Goal: Book appointment/travel/reservation

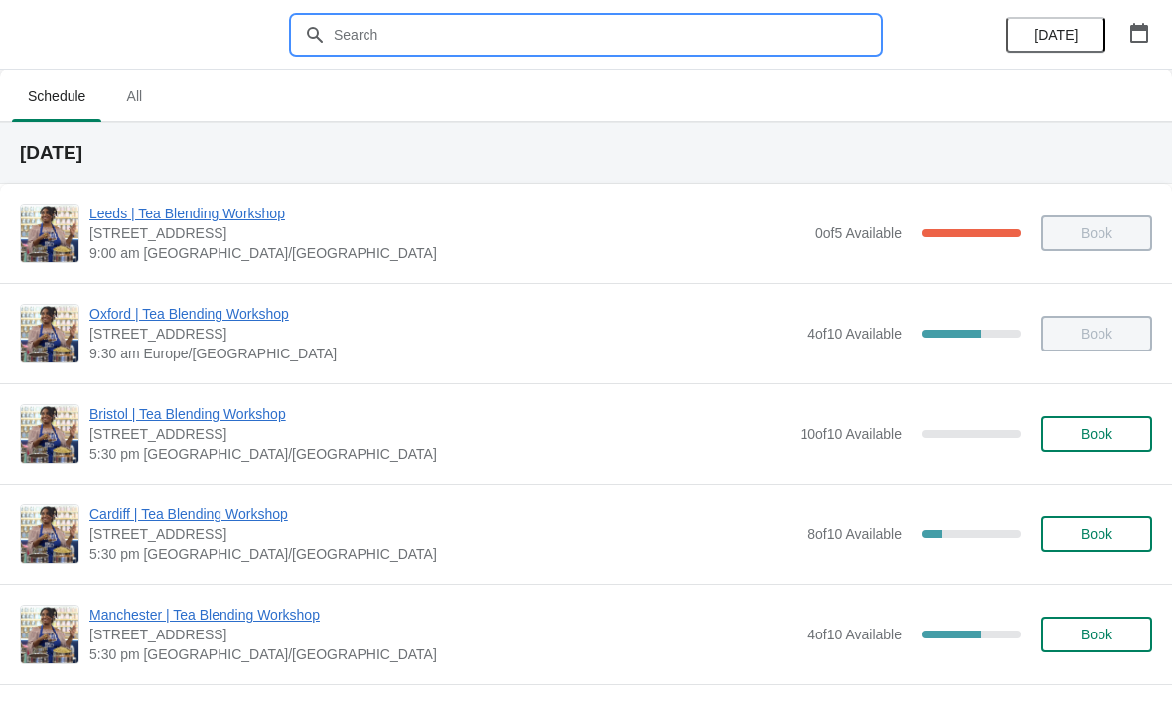
click at [457, 17] on input "text" at bounding box center [606, 35] width 546 height 36
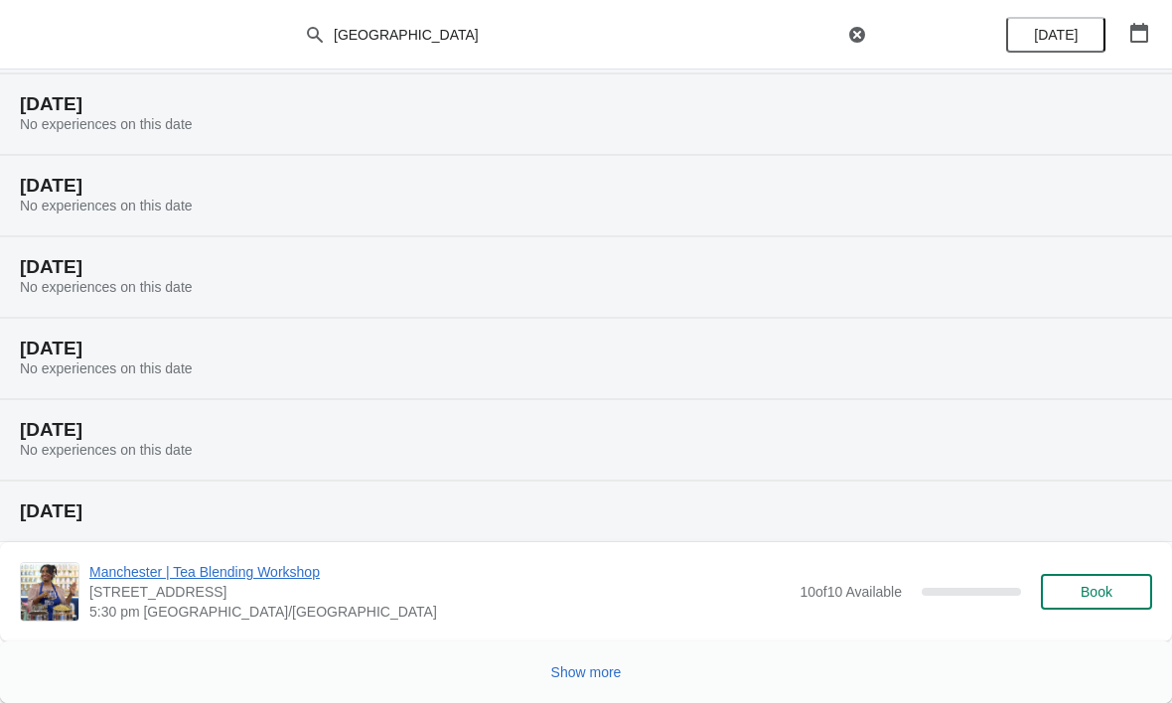
scroll to position [291, 0]
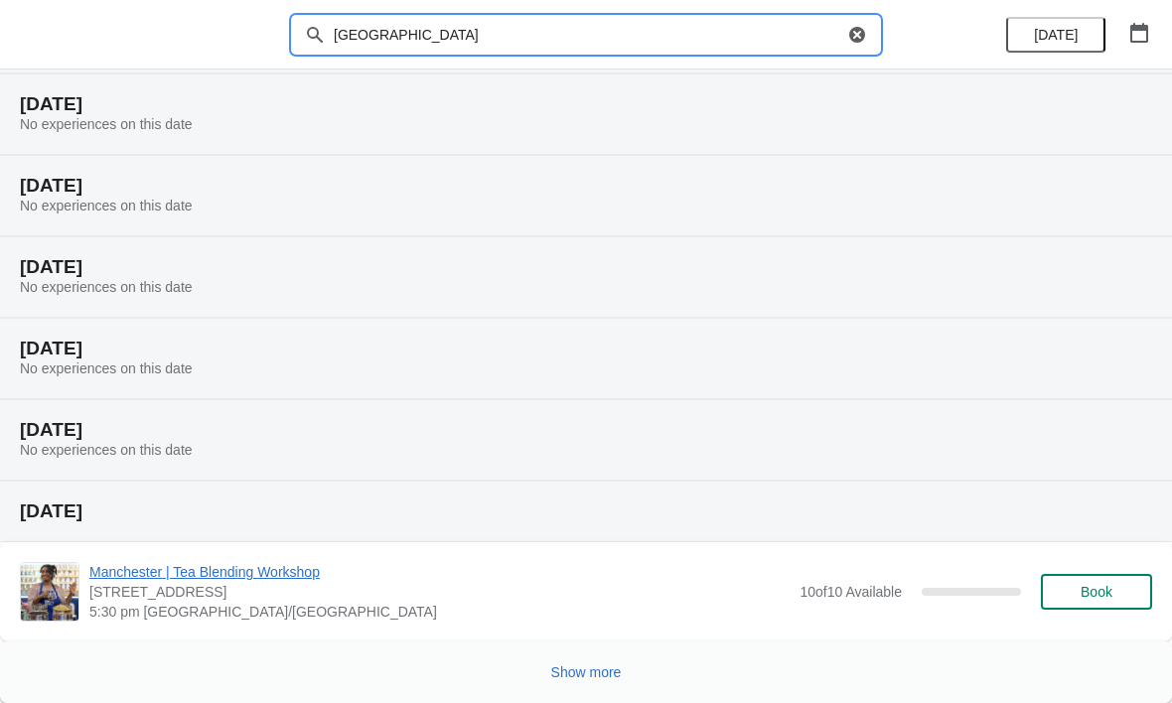
type input "manchester"
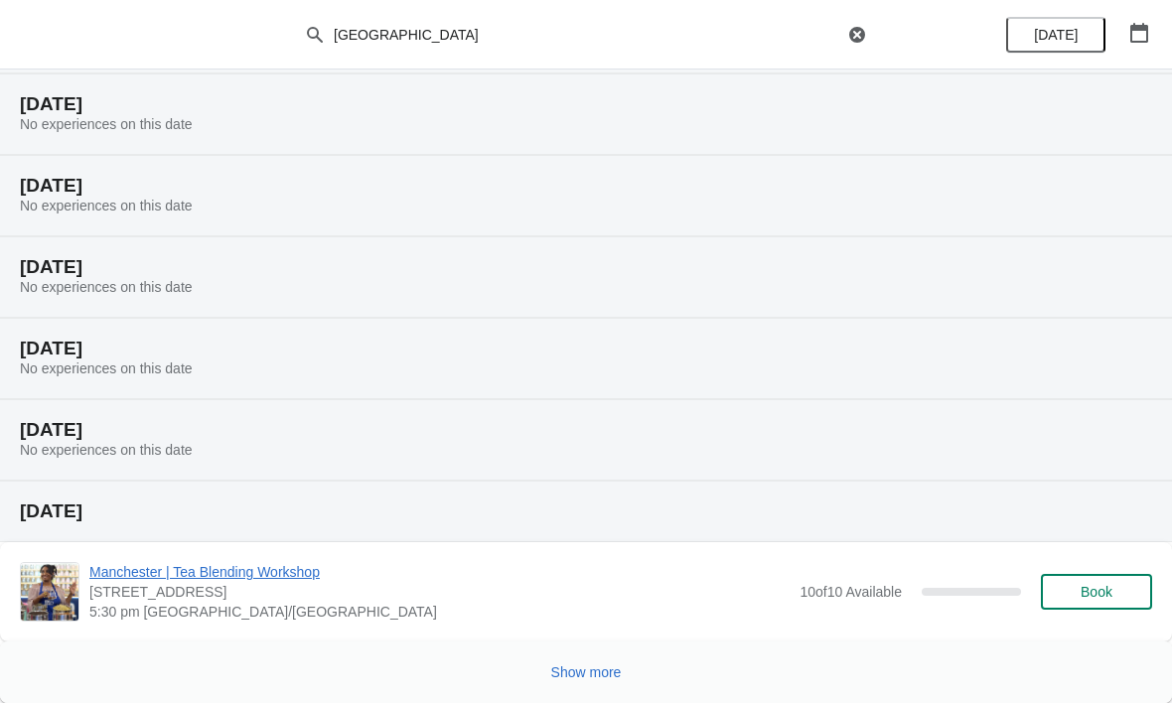
click at [609, 679] on span "Show more" at bounding box center [586, 672] width 71 height 16
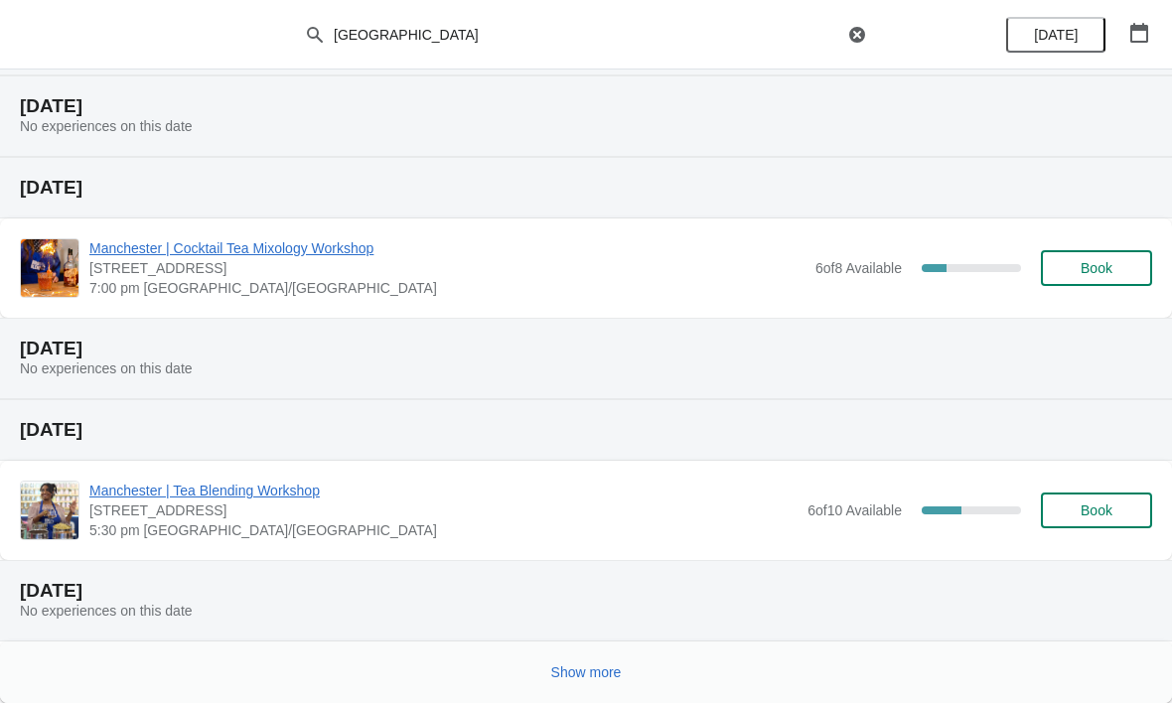
scroll to position [1101, 0]
click at [644, 674] on div "Show more" at bounding box center [578, 665] width 1148 height 38
click at [623, 664] on button "Show more" at bounding box center [586, 672] width 86 height 36
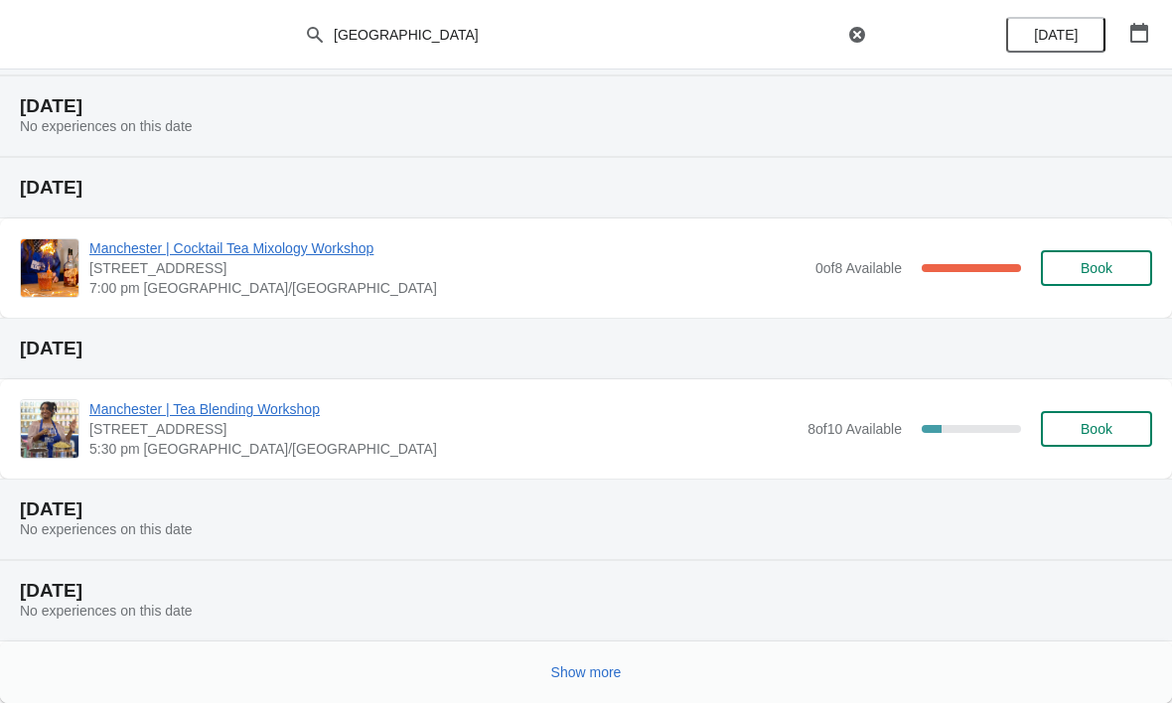
scroll to position [1912, 0]
click at [616, 675] on span "Show more" at bounding box center [586, 672] width 71 height 16
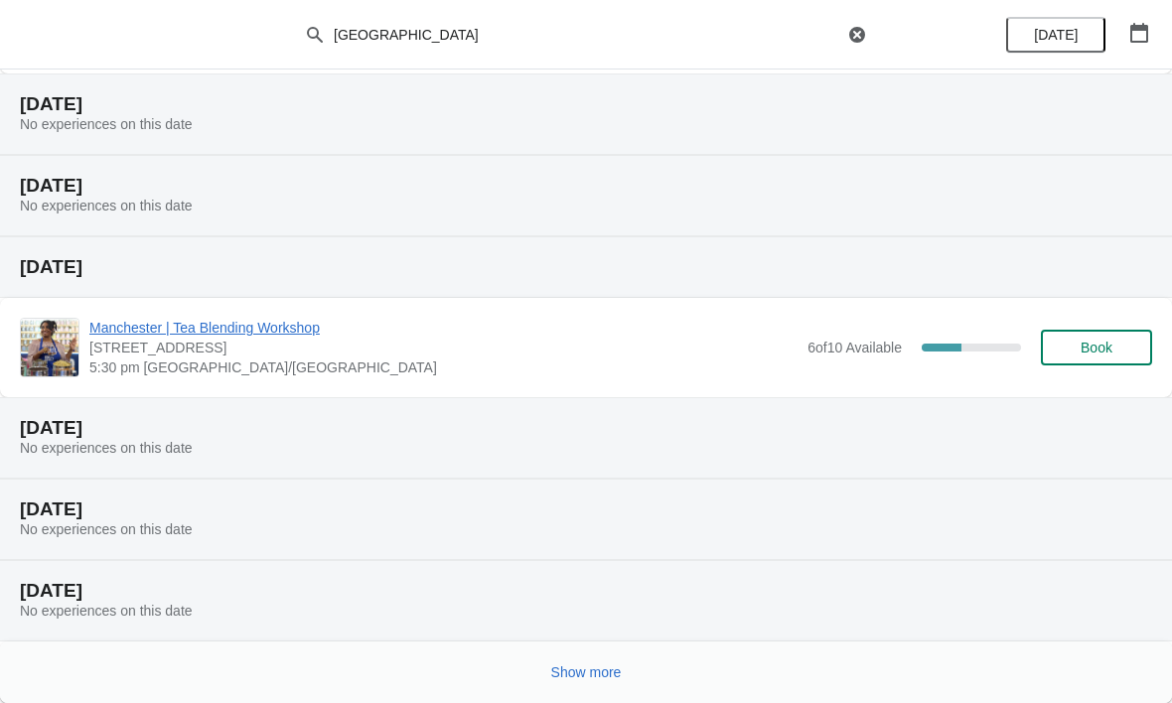
scroll to position [2722, 0]
click at [593, 673] on span "Show more" at bounding box center [586, 672] width 71 height 16
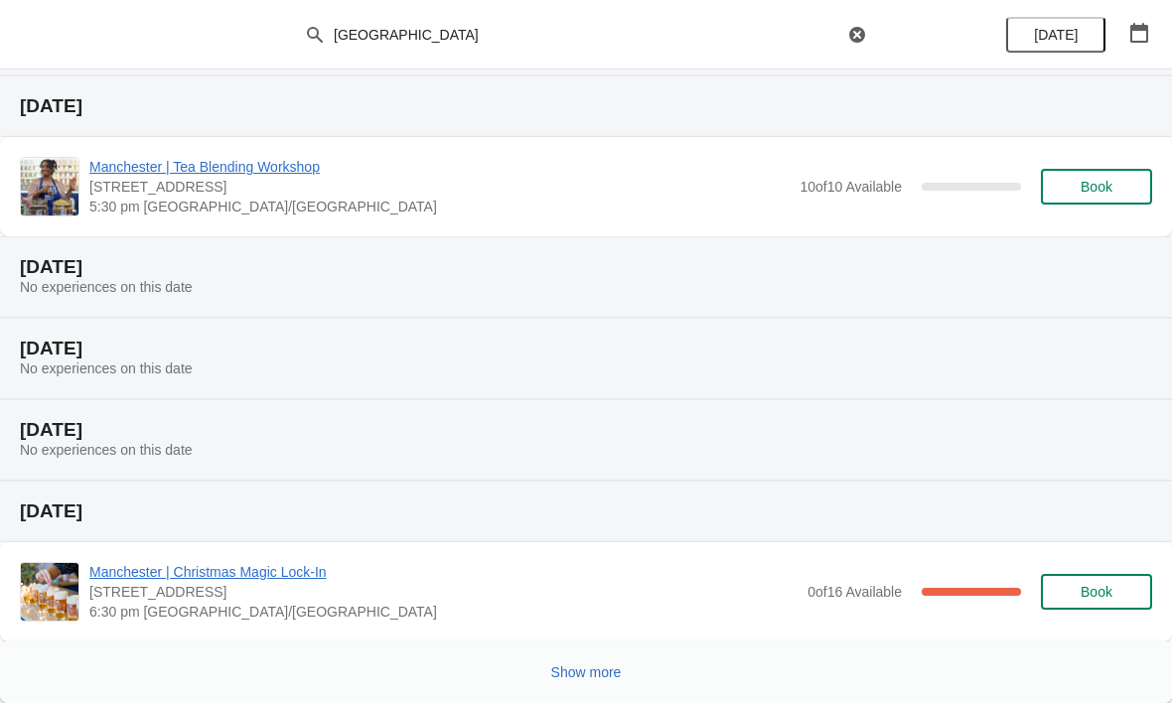
scroll to position [3532, 0]
click at [627, 689] on button "Show more" at bounding box center [586, 672] width 86 height 36
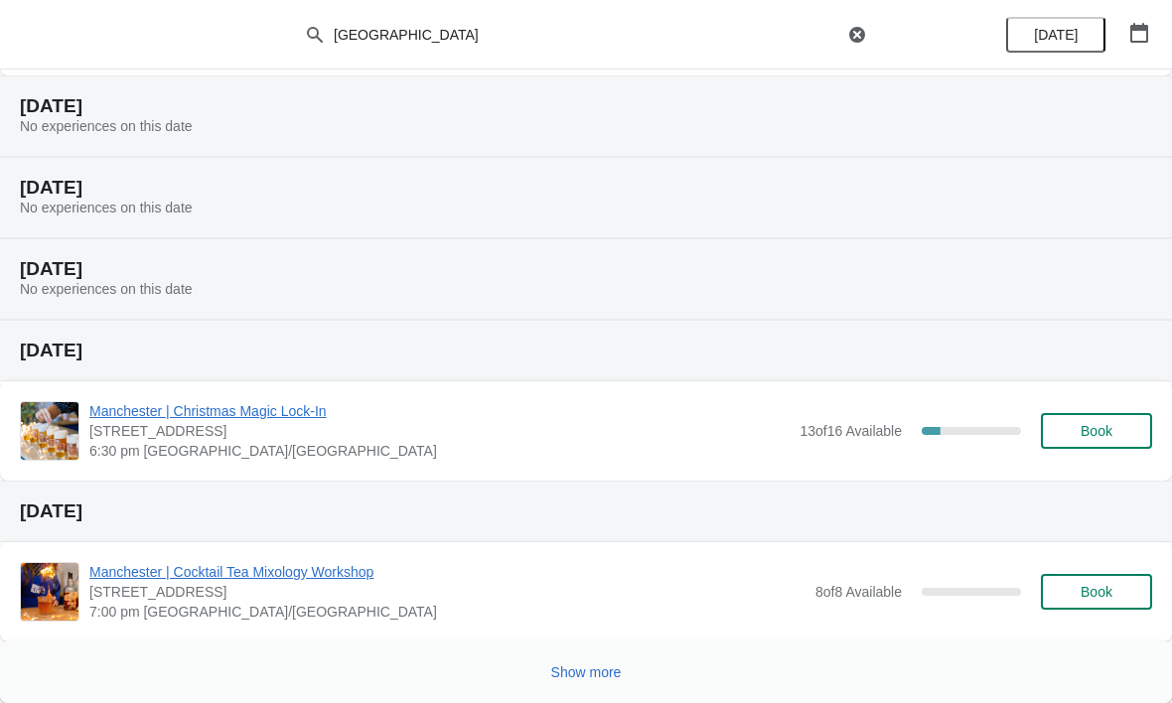
scroll to position [4422, 0]
click at [597, 680] on span "Show more" at bounding box center [586, 672] width 71 height 16
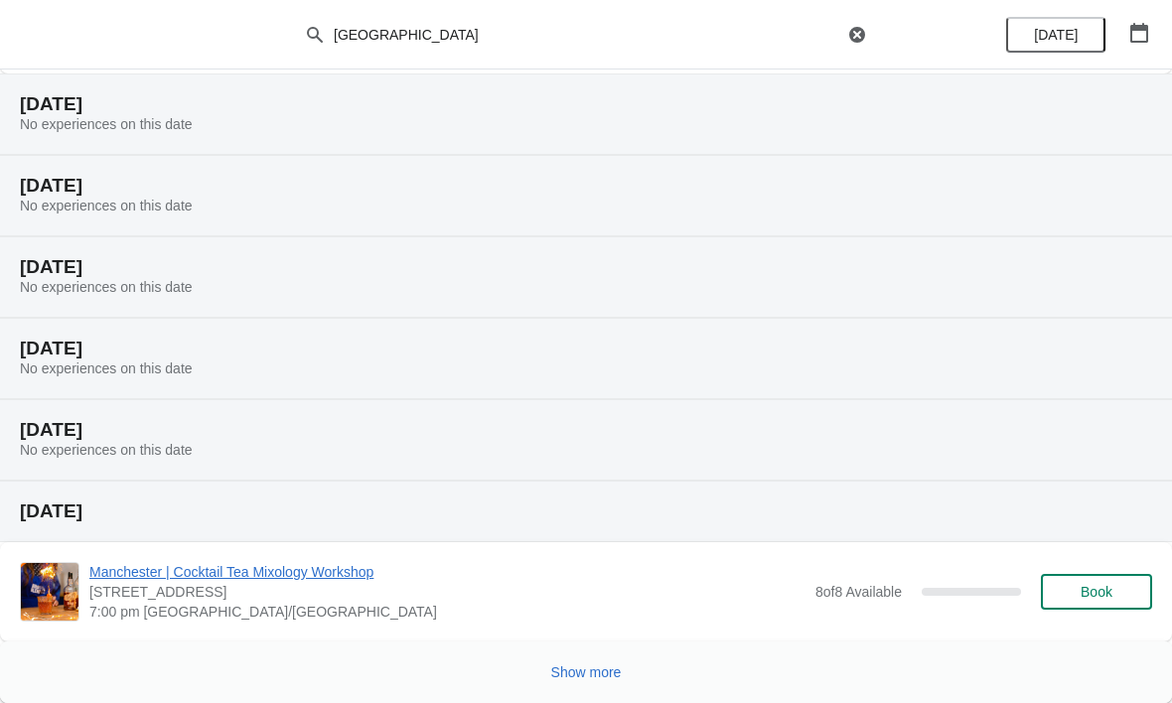
scroll to position [5233, 0]
click at [597, 668] on span "Show more" at bounding box center [586, 672] width 71 height 16
click at [611, 598] on span "57 Church Street, Manchester M4 1PD, UK" at bounding box center [447, 592] width 716 height 20
click at [592, 675] on span "Show more" at bounding box center [586, 672] width 71 height 16
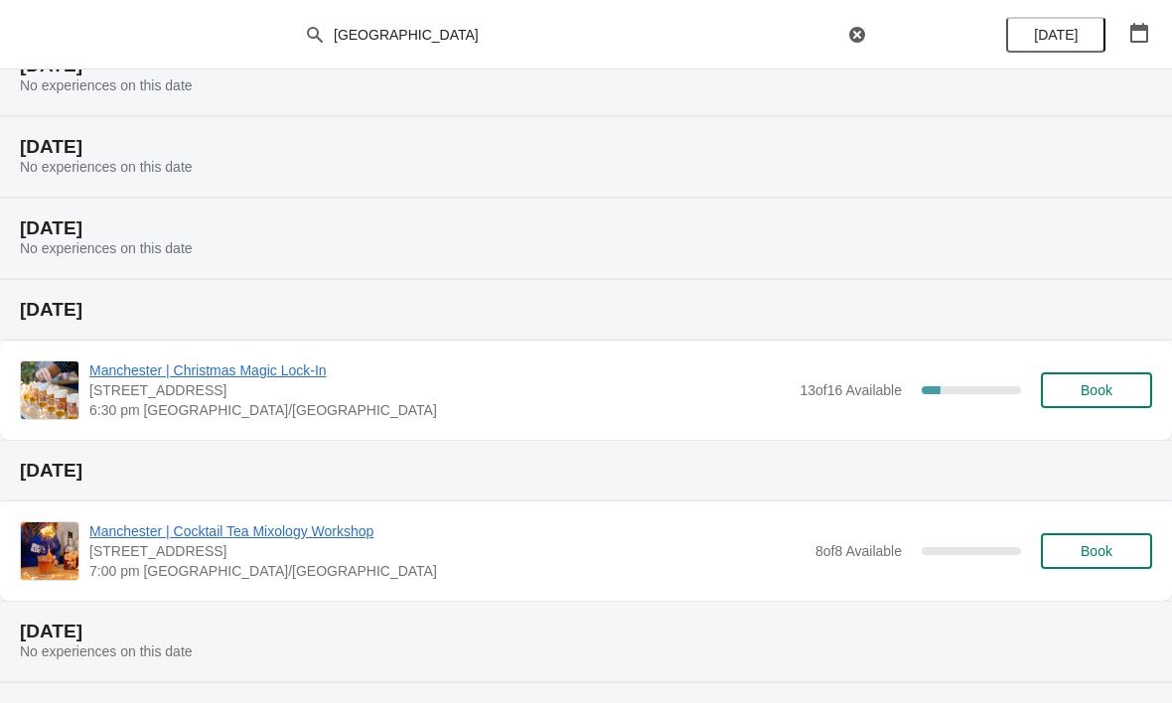
scroll to position [4460, 0]
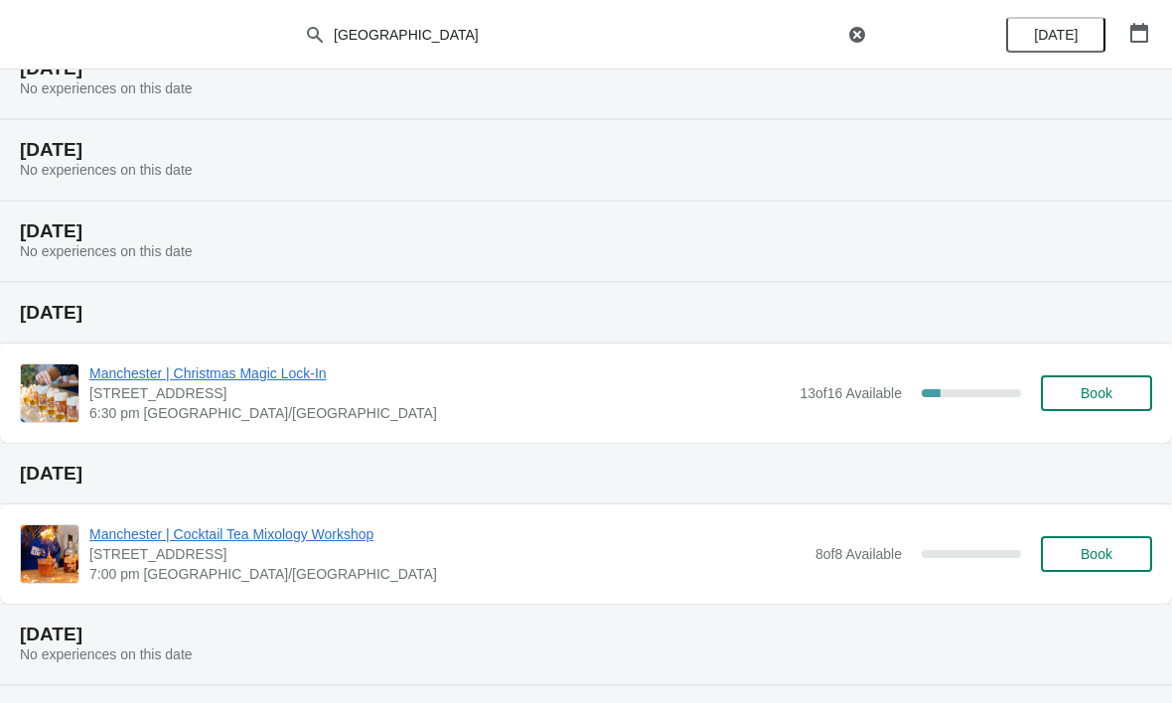
click at [1091, 394] on span "Book" at bounding box center [1096, 393] width 32 height 16
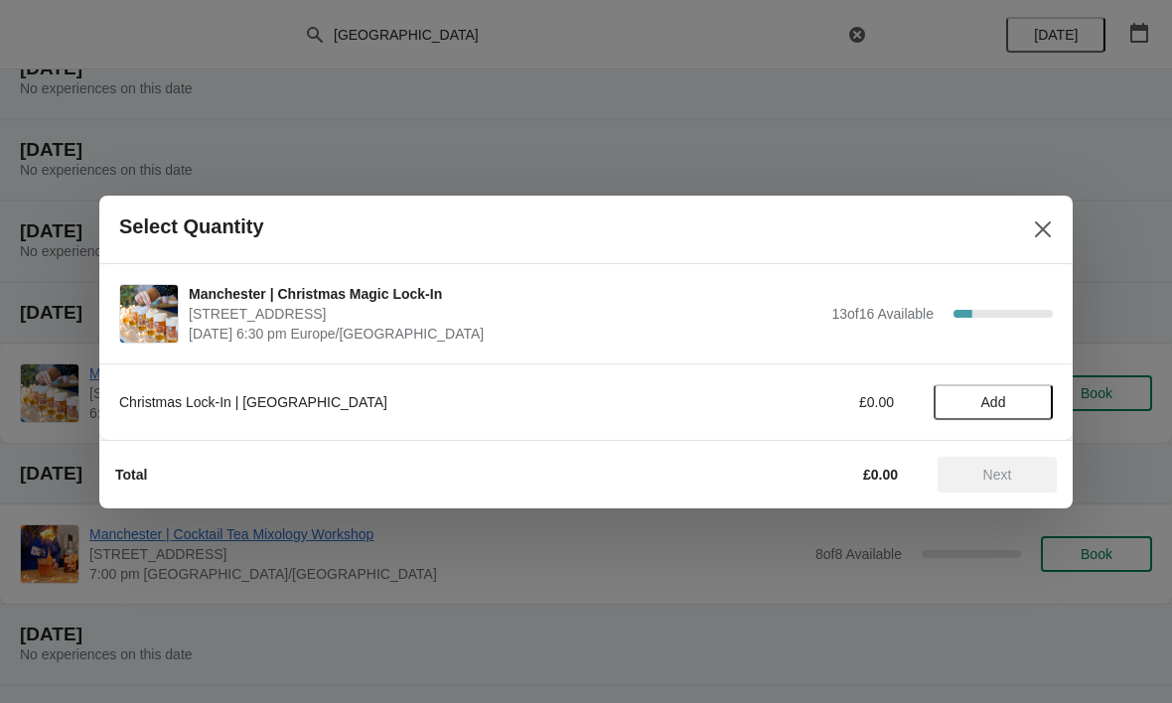
click at [1014, 396] on span "Add" at bounding box center [992, 402] width 83 height 16
click at [1029, 395] on icon at bounding box center [1027, 401] width 21 height 21
click at [996, 478] on span "Next" at bounding box center [997, 475] width 29 height 16
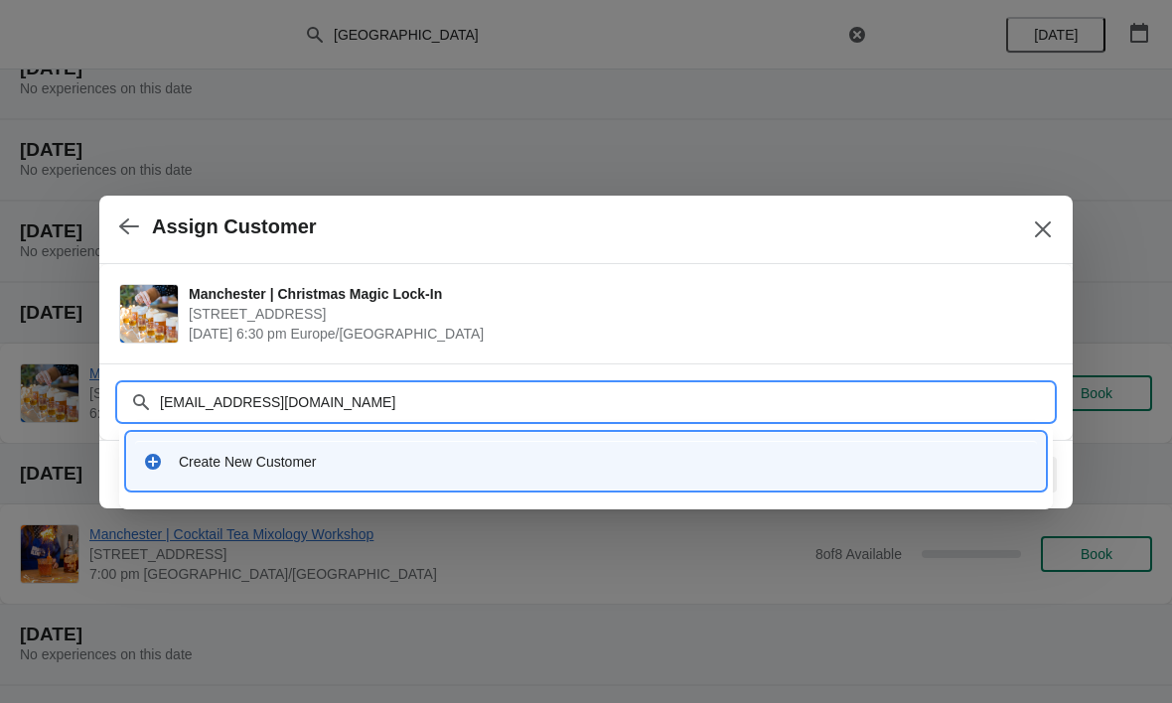
type input "hlarah@gmail.com"
click at [287, 461] on div "Create New Customer" at bounding box center [604, 462] width 850 height 20
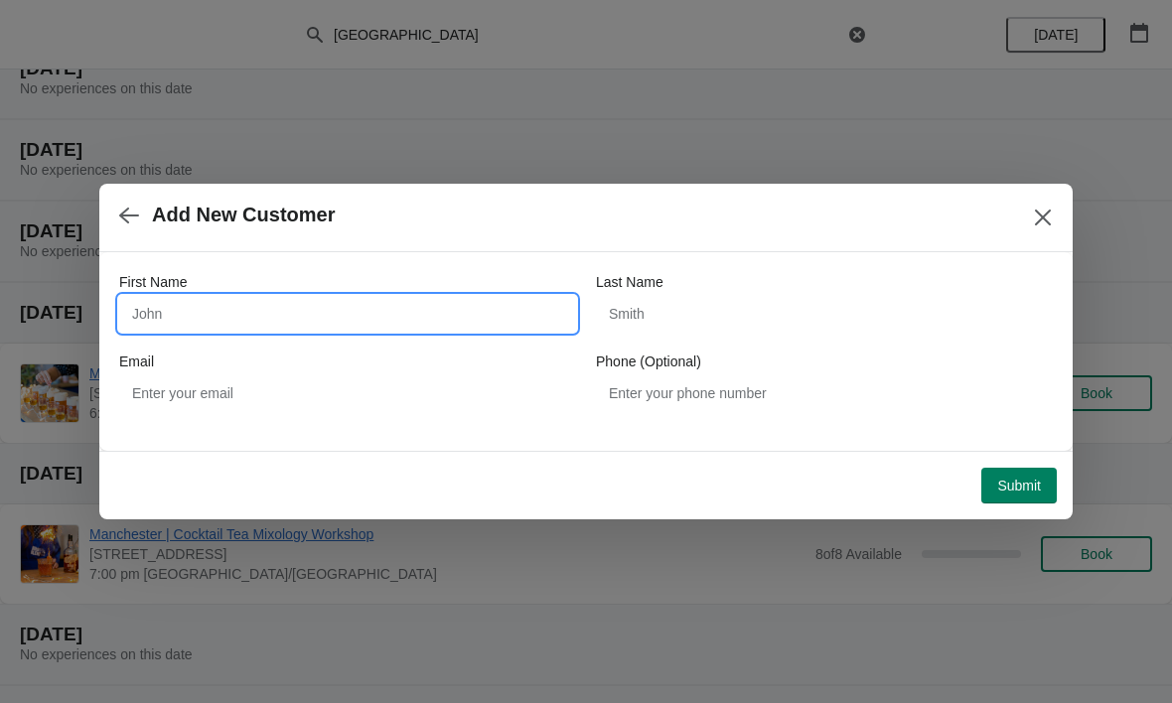
click at [372, 309] on input "First Name" at bounding box center [347, 314] width 457 height 36
type input "heather"
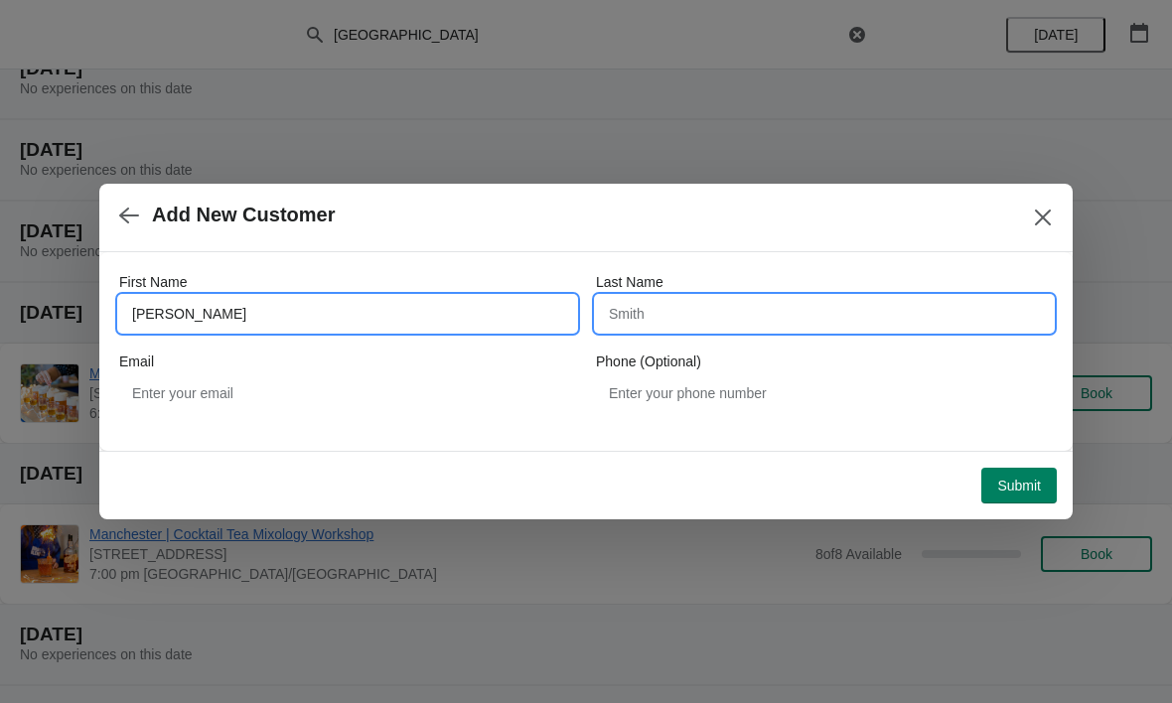
click at [742, 321] on input "Last Name" at bounding box center [824, 314] width 457 height 36
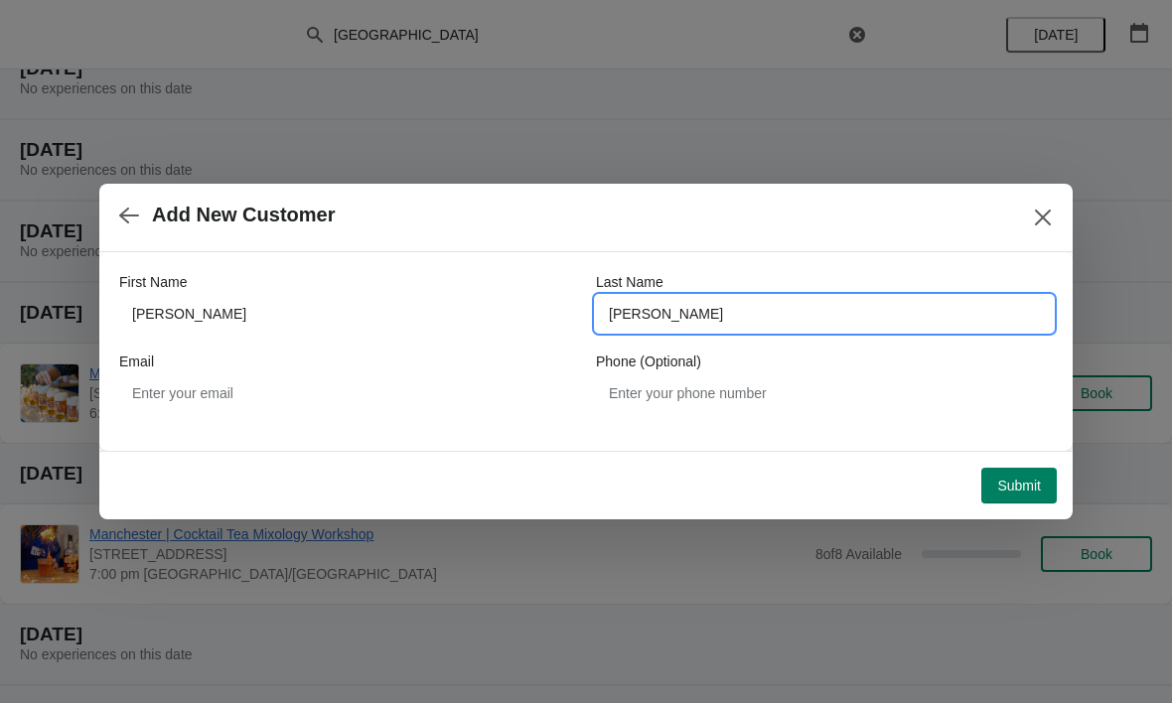
type input "harrison"
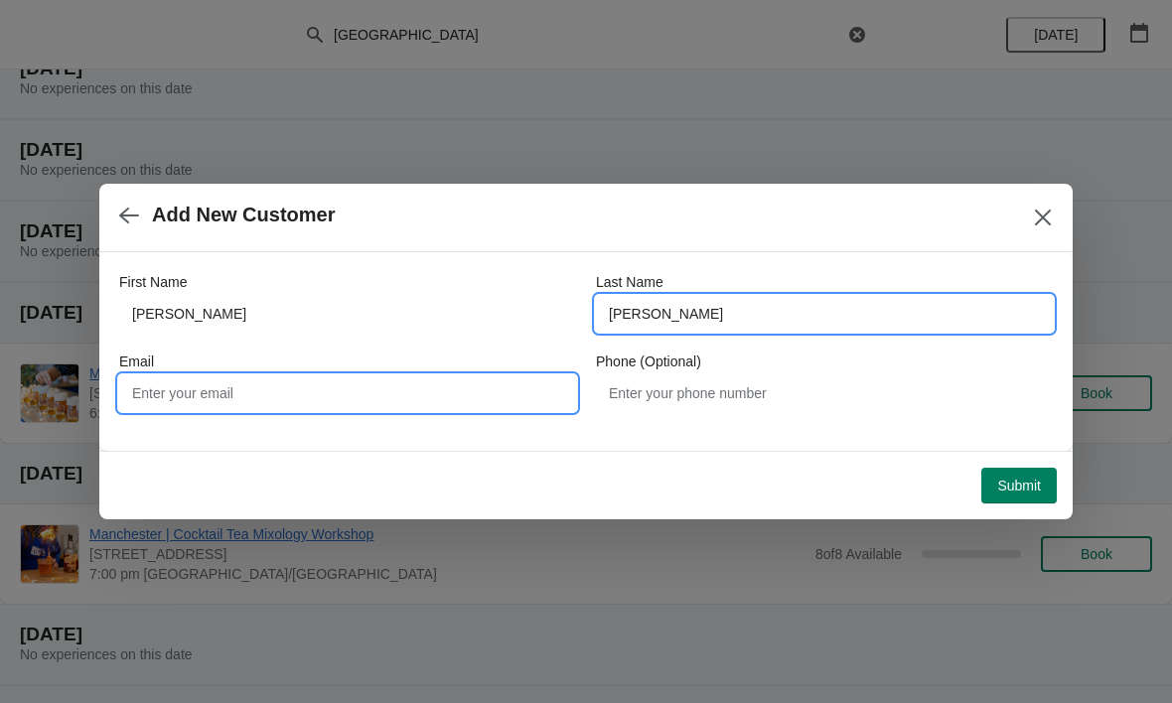
click at [338, 403] on input "Email" at bounding box center [347, 393] width 457 height 36
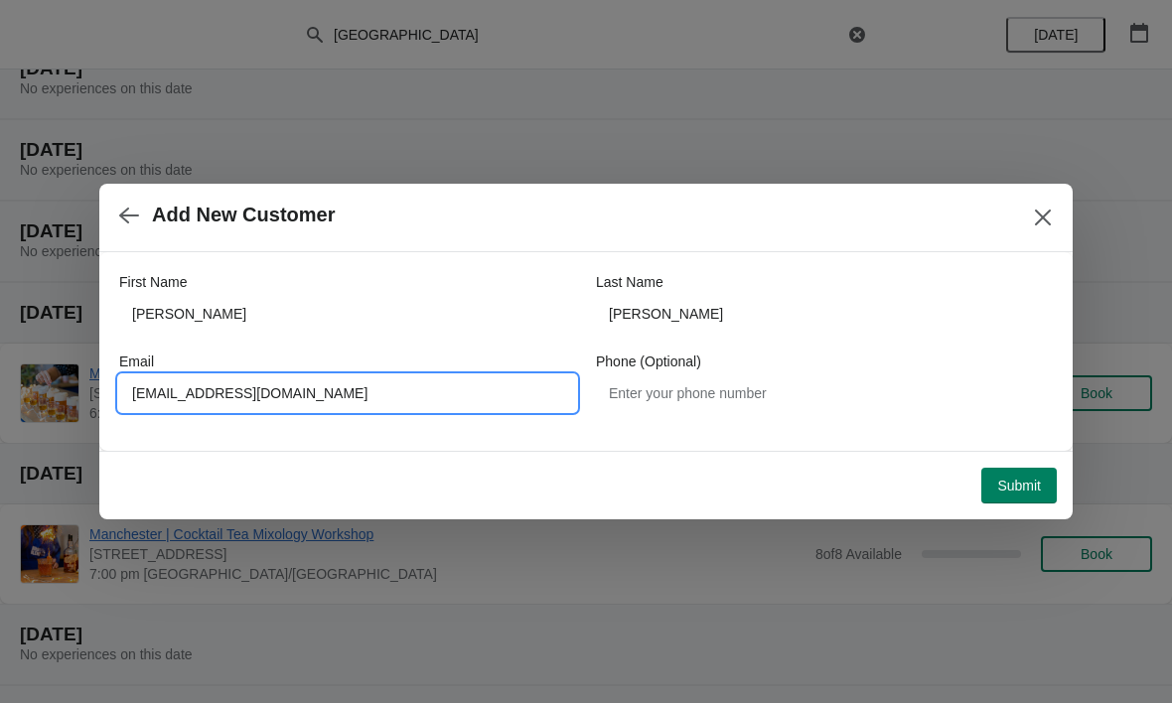
type input "hlarah@gmail.com"
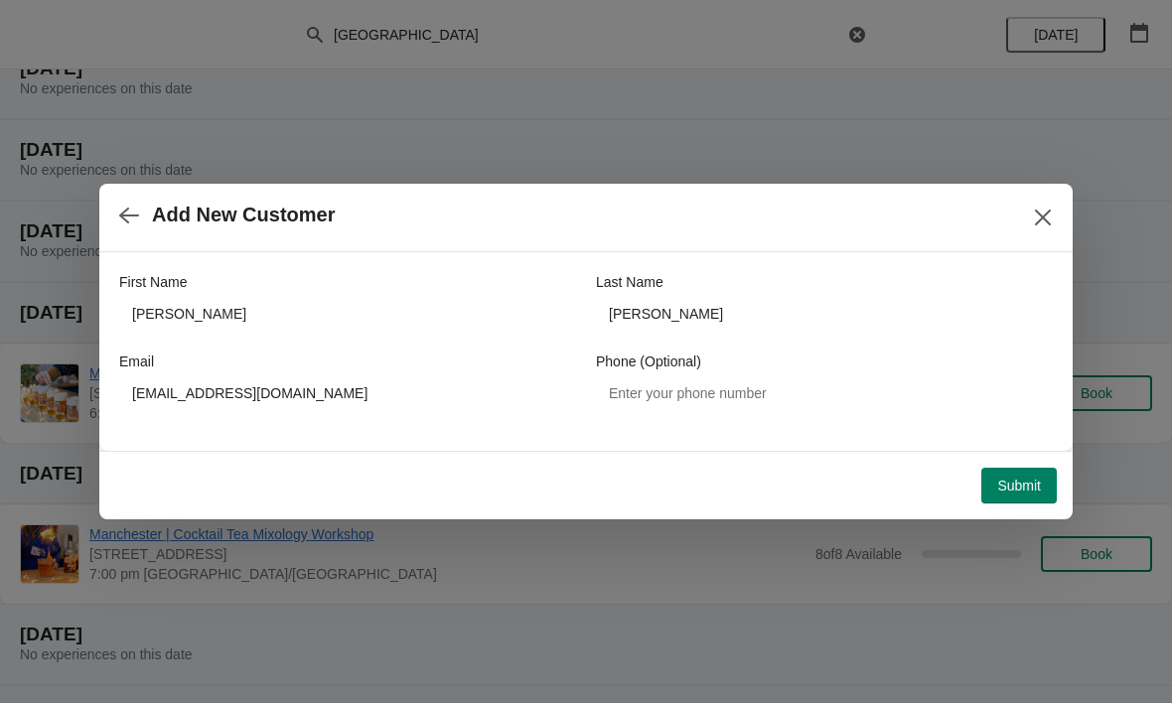
click at [1010, 484] on span "Submit" at bounding box center [1019, 486] width 44 height 16
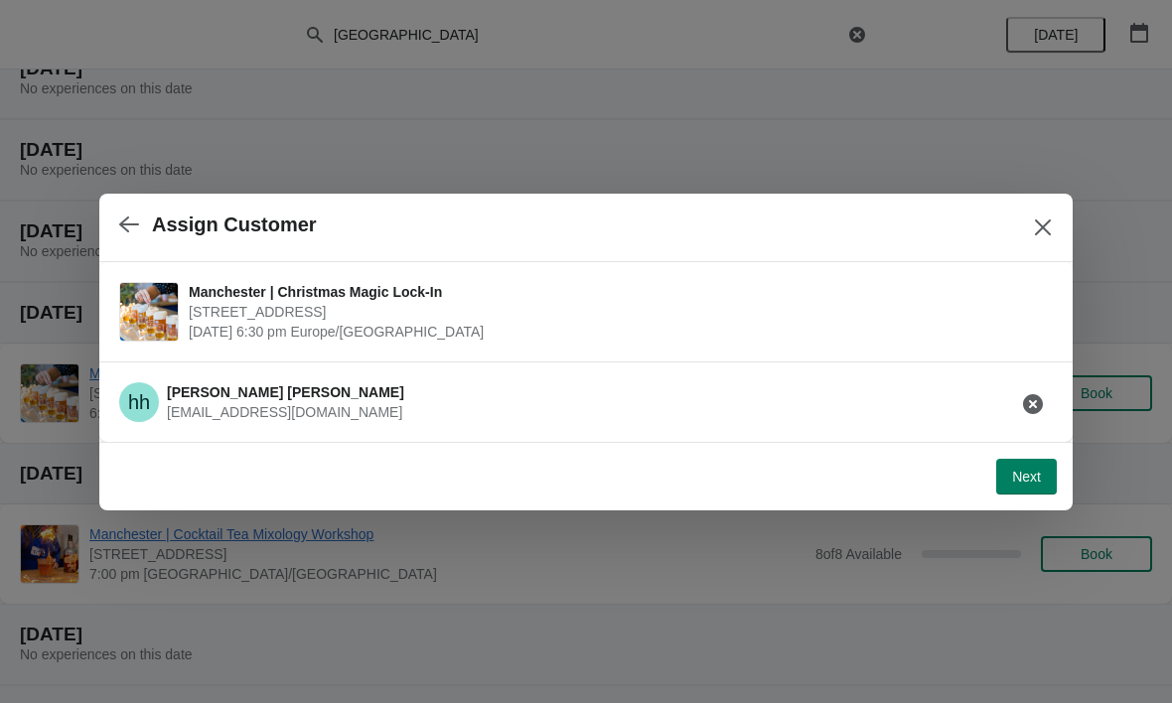
click at [1029, 470] on span "Next" at bounding box center [1026, 477] width 29 height 16
select select "No"
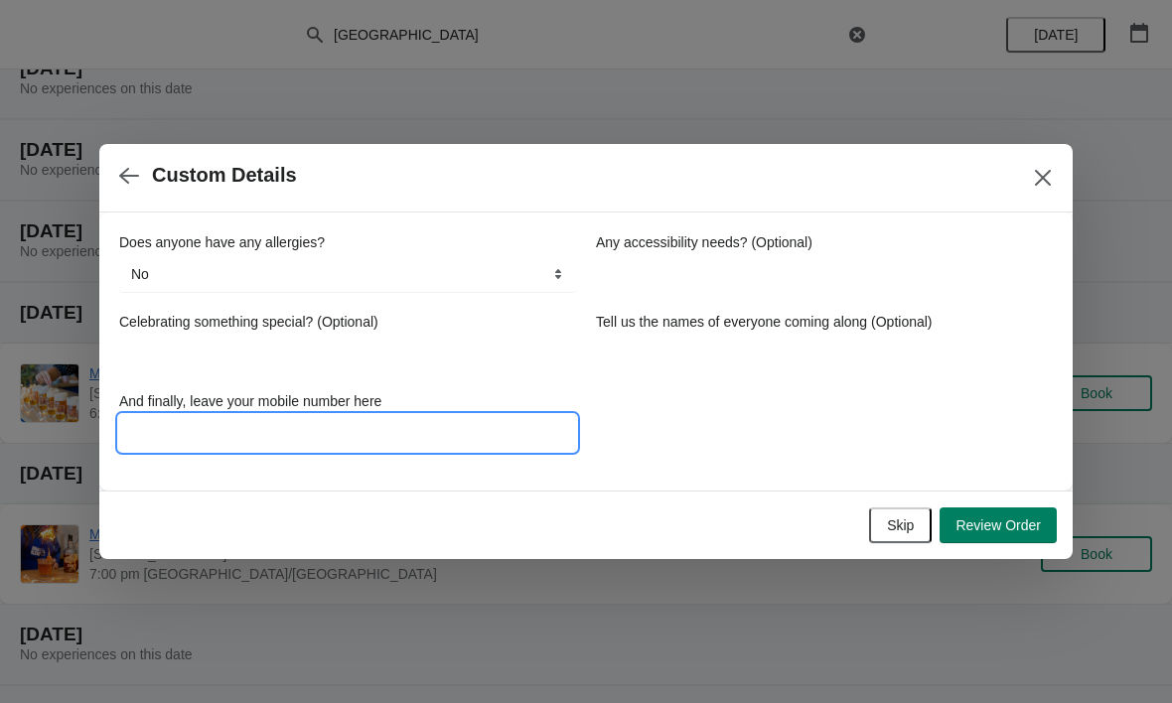
click at [454, 429] on input "And finally, leave your mobile number here" at bounding box center [347, 433] width 457 height 36
type input "0775208759"
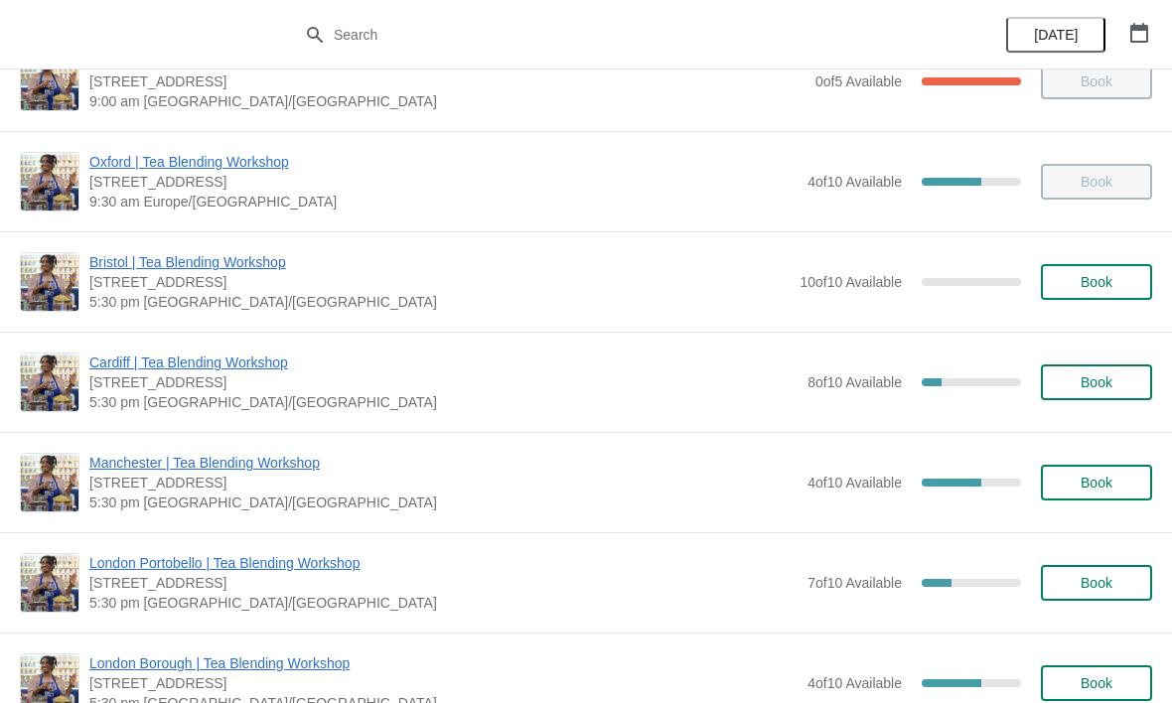
scroll to position [153, 0]
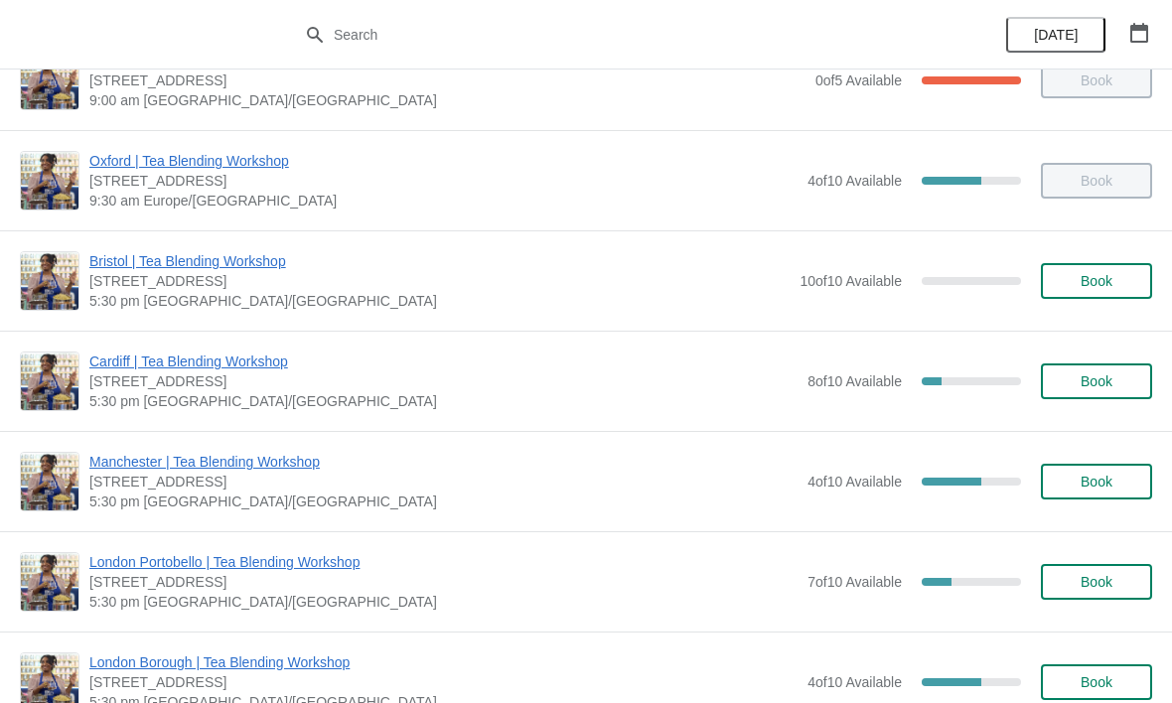
click at [138, 464] on span "Manchester | Tea Blending Workshop" at bounding box center [443, 462] width 708 height 20
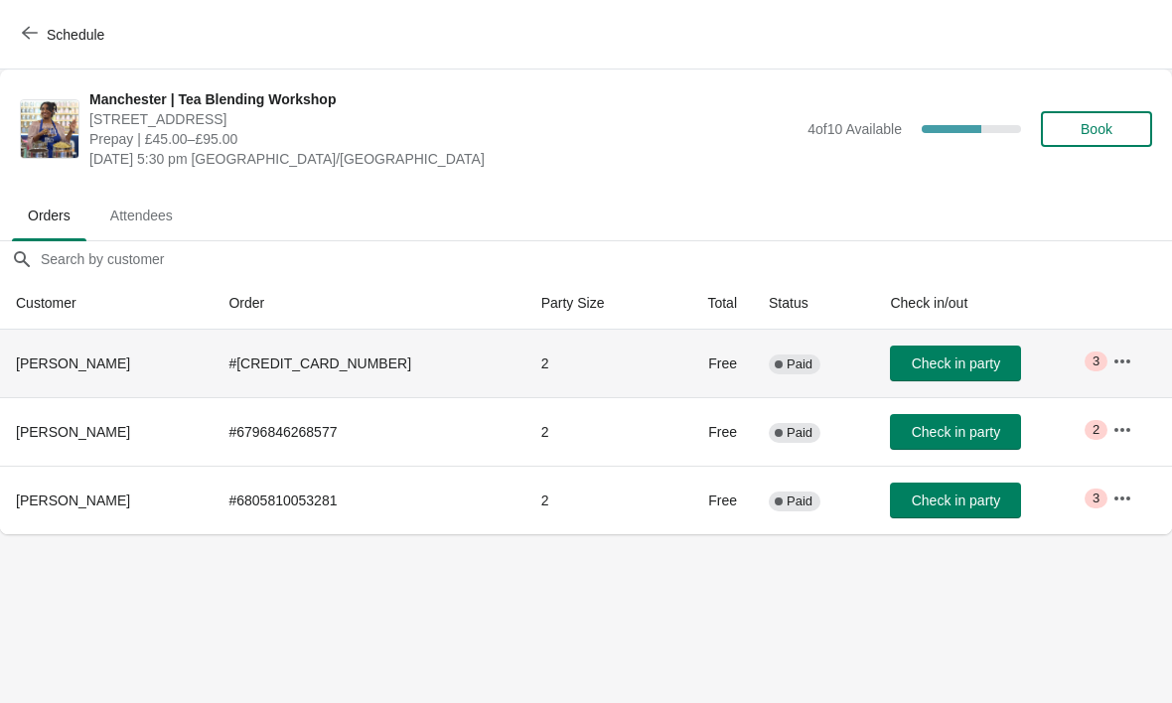
click at [403, 386] on td "# [CREDIT_CARD_NUMBER]" at bounding box center [369, 364] width 312 height 68
click at [165, 210] on span "Attendees" at bounding box center [141, 216] width 94 height 36
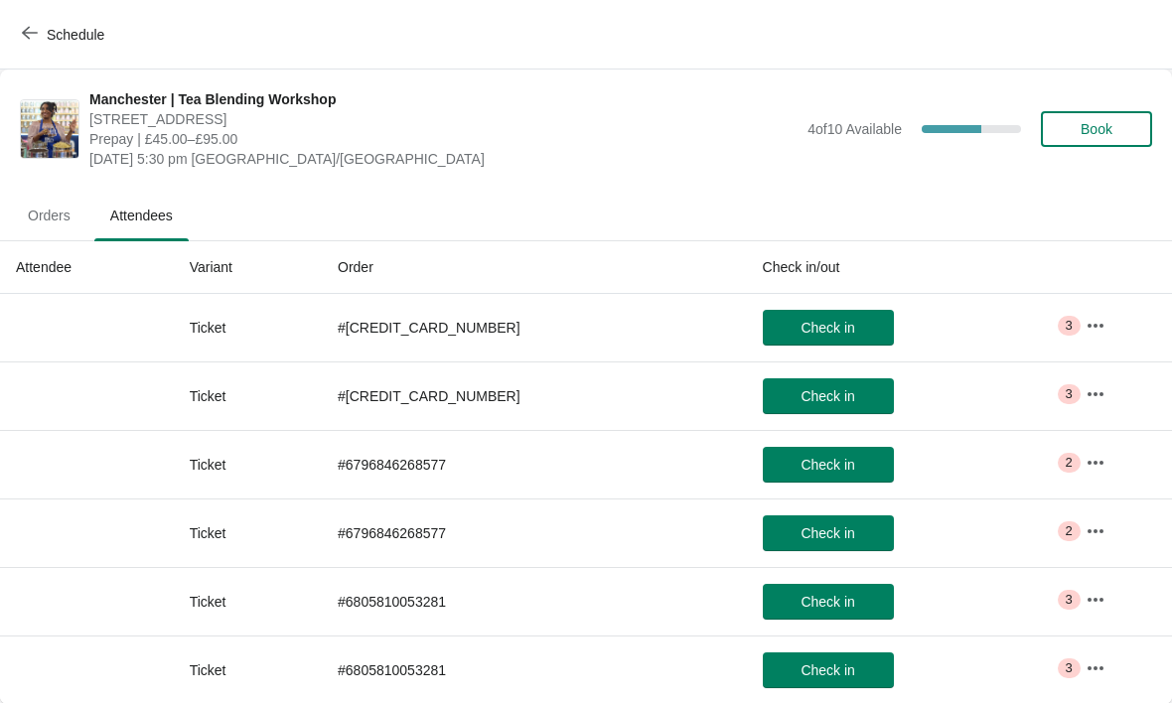
click at [40, 201] on span "Orders" at bounding box center [49, 216] width 74 height 36
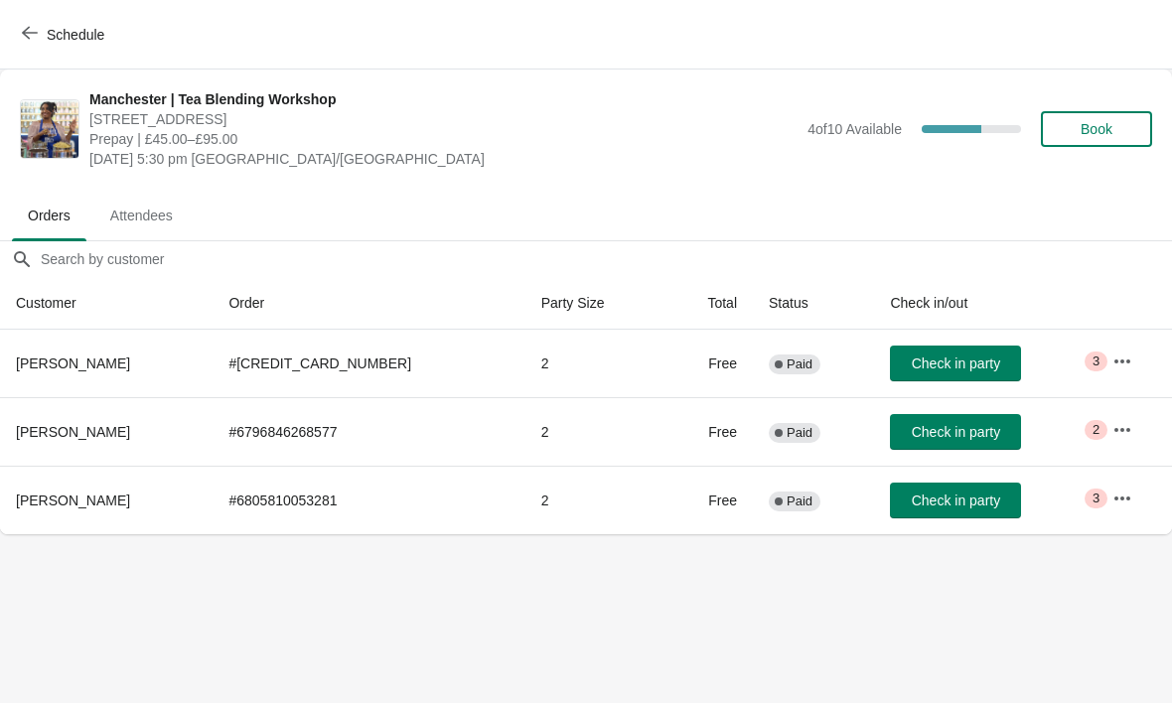
click at [1116, 338] on td "Critical 3" at bounding box center [1133, 364] width 75 height 68
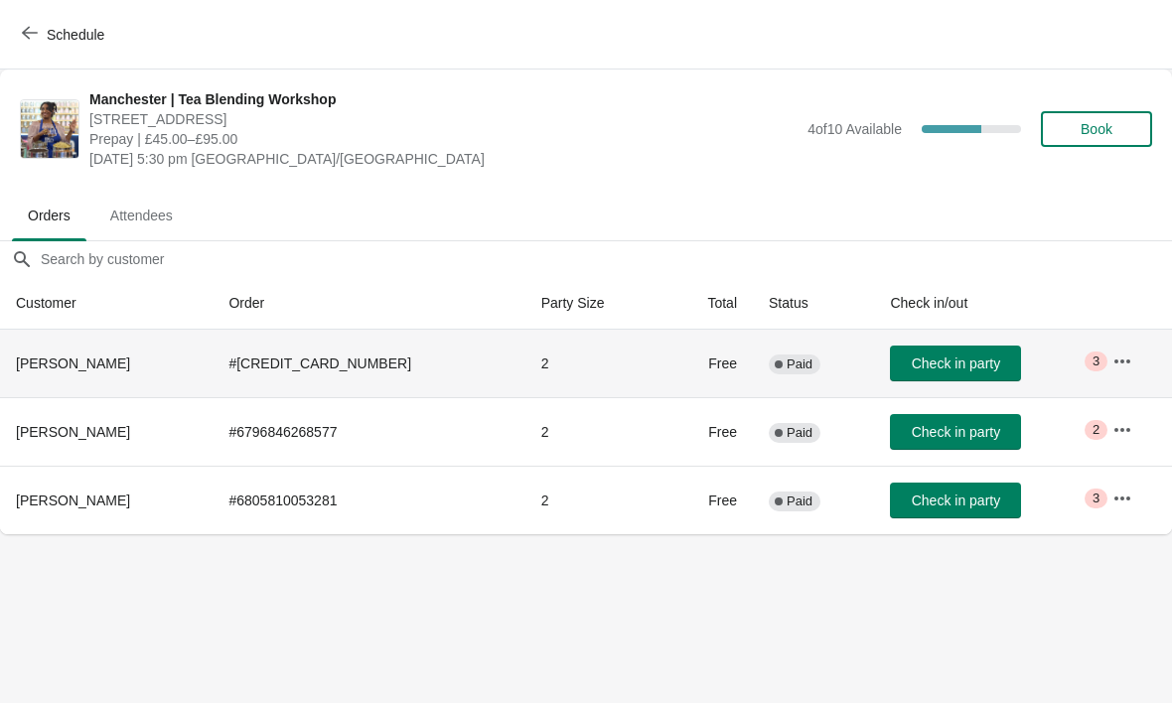
click at [1110, 350] on button "button" at bounding box center [1122, 362] width 36 height 36
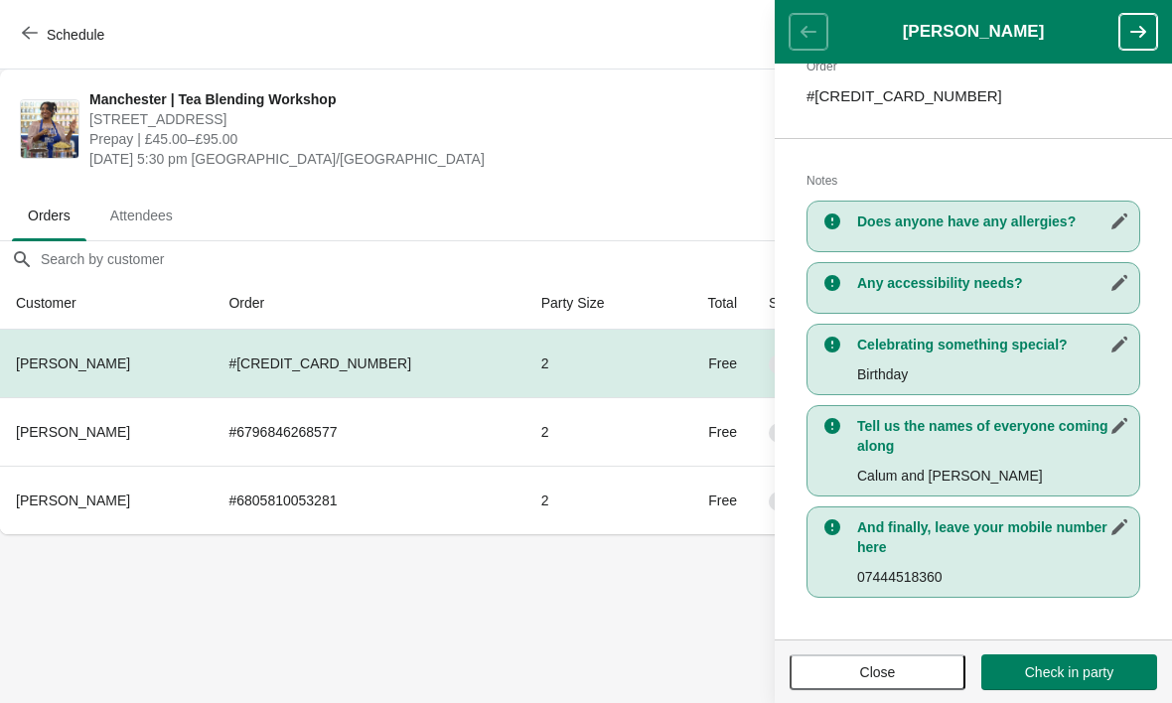
scroll to position [332, 0]
click at [1142, 2] on header "[PERSON_NAME]" at bounding box center [973, 32] width 397 height 64
click at [1133, 28] on icon "button" at bounding box center [1138, 32] width 20 height 20
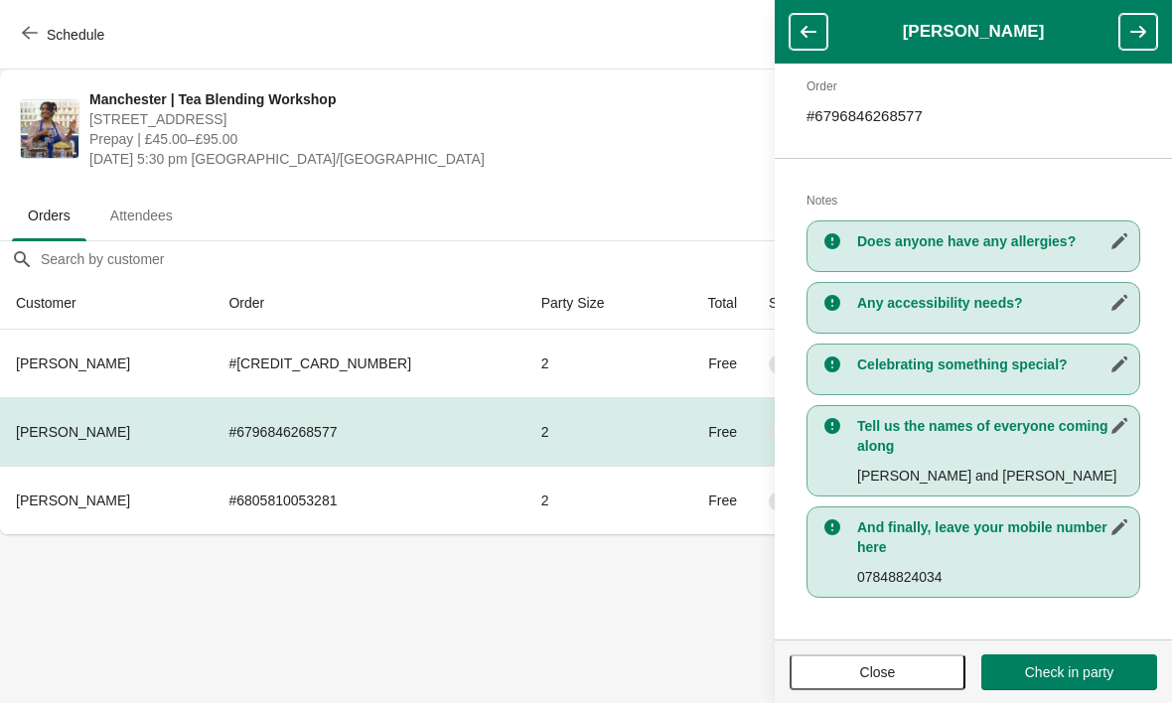
scroll to position [312, 0]
click at [1130, 22] on icon "button" at bounding box center [1138, 32] width 20 height 20
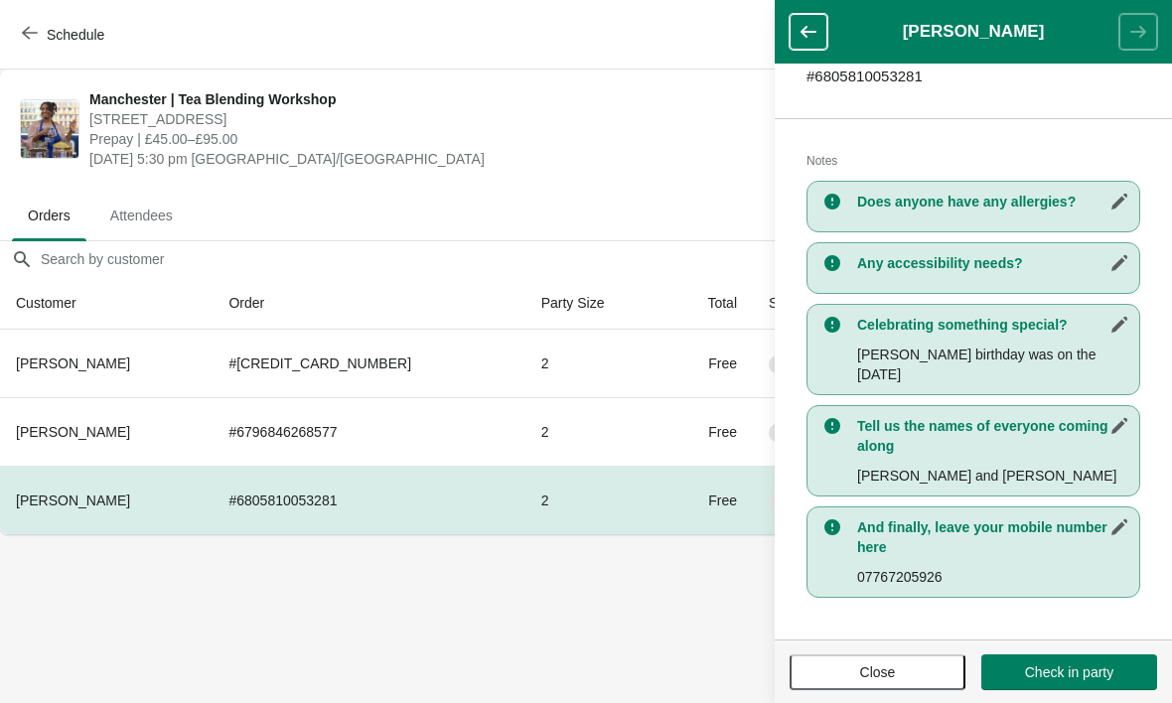
scroll to position [352, 0]
click at [810, 42] on button "button" at bounding box center [809, 32] width 38 height 36
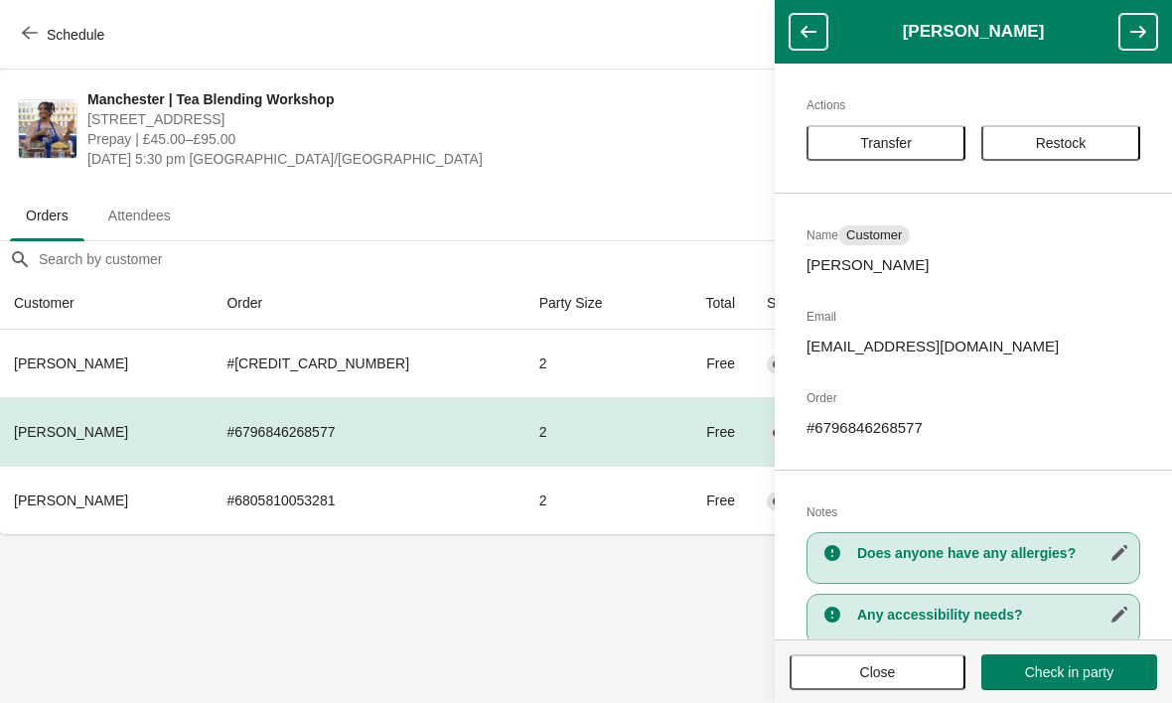
scroll to position [0, 1]
click at [30, 38] on icon "button" at bounding box center [30, 33] width 16 height 16
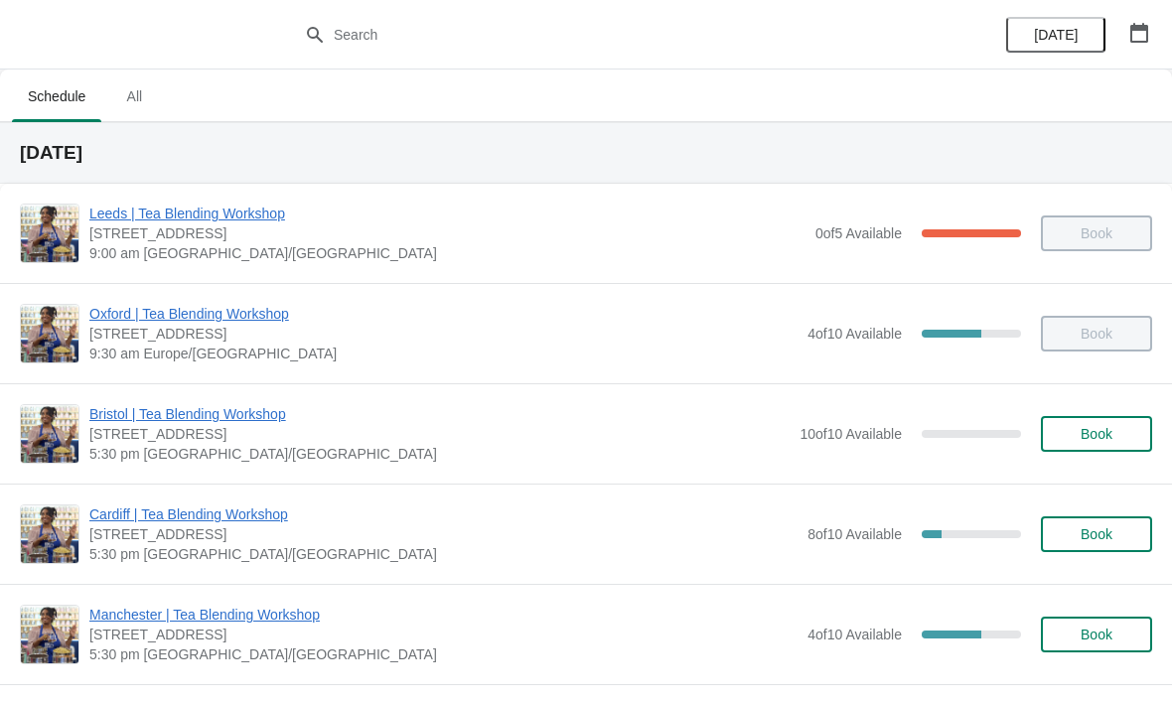
click at [276, 614] on span "Manchester | Tea Blending Workshop" at bounding box center [443, 615] width 708 height 20
